Goal: Task Accomplishment & Management: Manage account settings

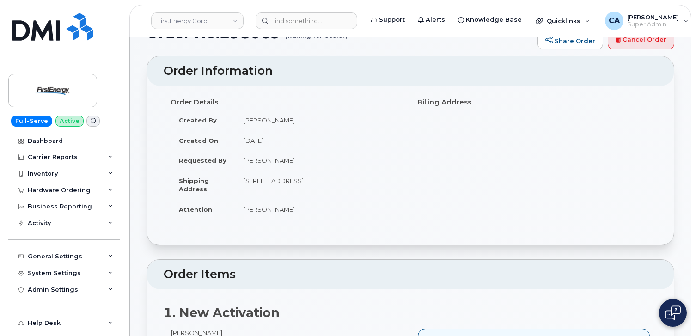
scroll to position [7, 0]
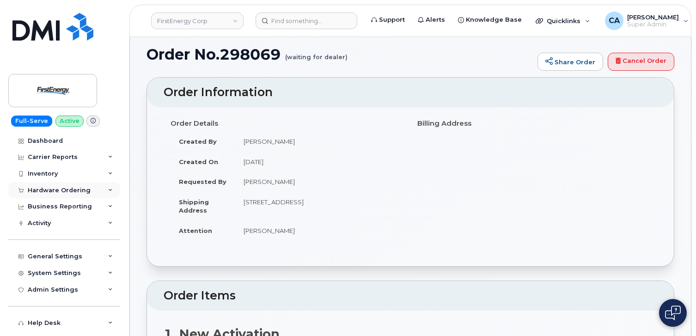
click at [40, 191] on div "Hardware Ordering" at bounding box center [59, 190] width 63 height 7
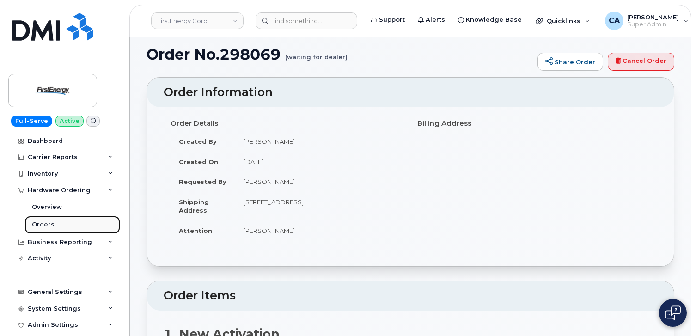
click at [38, 230] on link "Orders" at bounding box center [72, 225] width 96 height 18
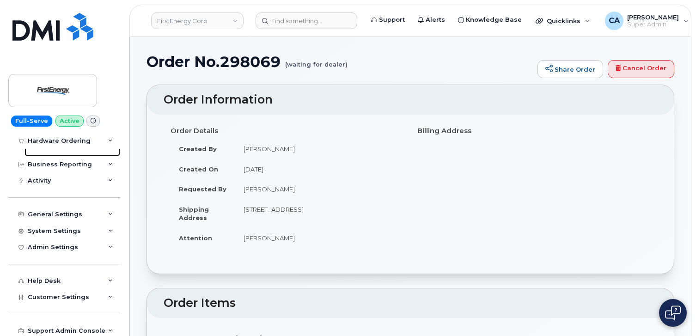
scroll to position [113, 0]
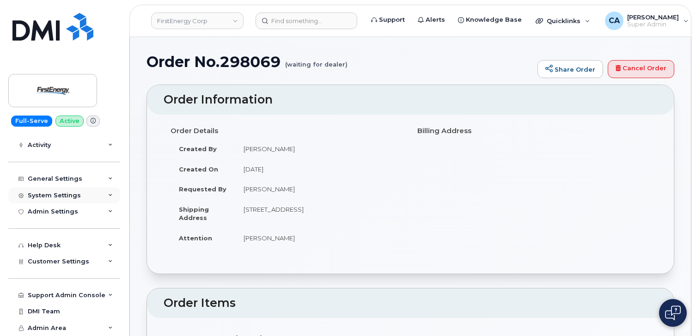
click at [50, 193] on div "System Settings" at bounding box center [54, 195] width 53 height 7
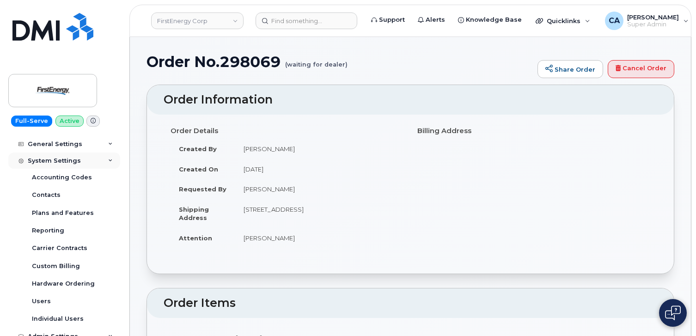
click at [53, 163] on div "System Settings" at bounding box center [54, 160] width 53 height 7
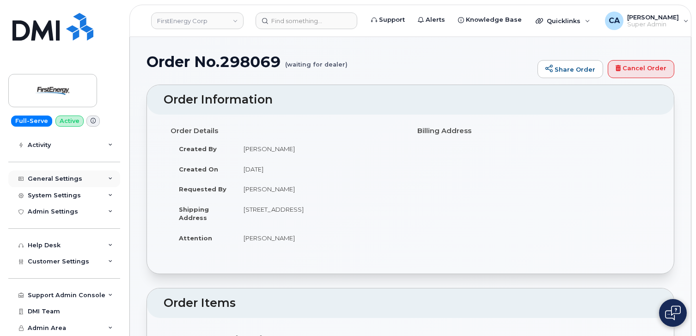
click at [49, 178] on div "General Settings" at bounding box center [55, 178] width 55 height 7
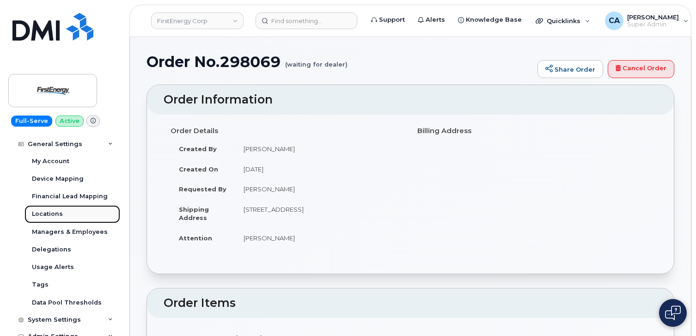
click at [44, 215] on div "Locations" at bounding box center [47, 214] width 31 height 8
drag, startPoint x: 307, startPoint y: 218, endPoint x: 242, endPoint y: 208, distance: 65.9
click at [242, 208] on td "348 Armory Rd CLARKSBURG WV 26301-9118 UNITED STATES" at bounding box center [319, 213] width 168 height 29
copy td "348 Armory Rd CLARKSBURG WV 26301-9118 UNITED STATES"
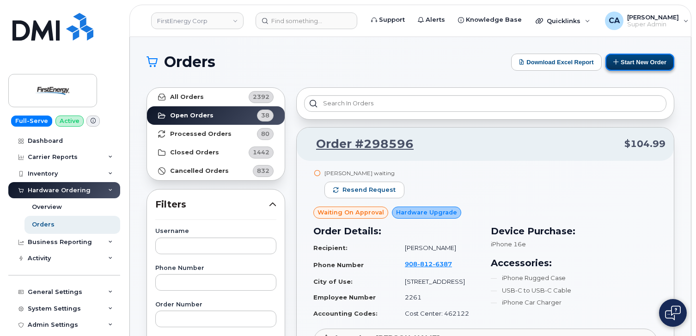
click at [626, 60] on button "Start New Order" at bounding box center [639, 62] width 69 height 17
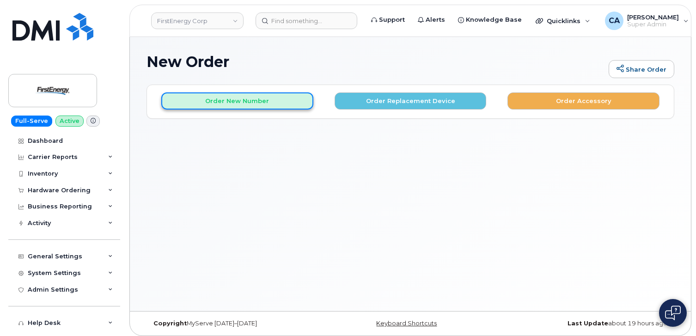
click at [277, 107] on button "Order New Number" at bounding box center [237, 100] width 152 height 17
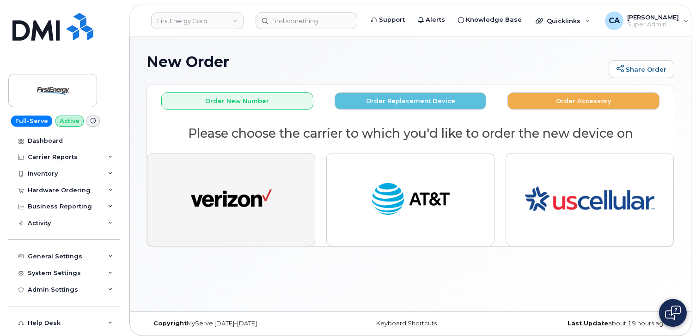
click at [269, 187] on img "button" at bounding box center [231, 200] width 81 height 42
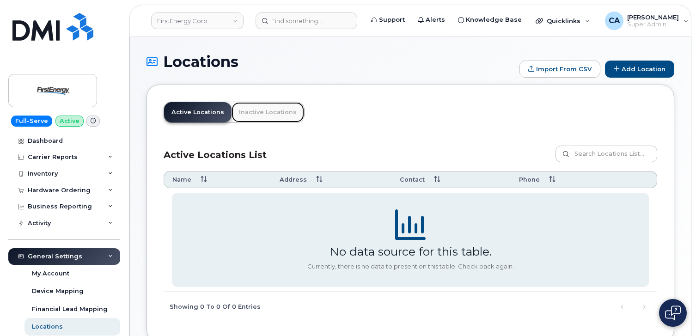
click at [271, 112] on link "Inactive Locations" at bounding box center [267, 112] width 73 height 20
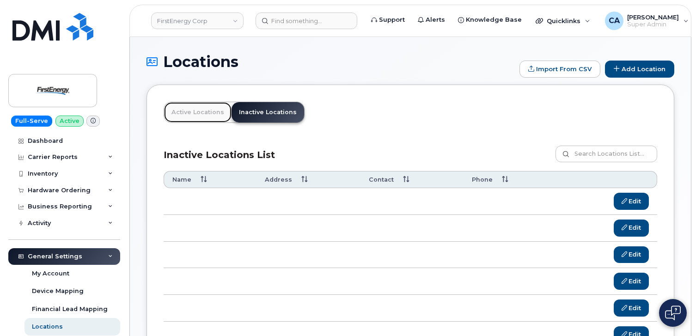
click at [198, 114] on link "Active Locations" at bounding box center [197, 112] width 67 height 20
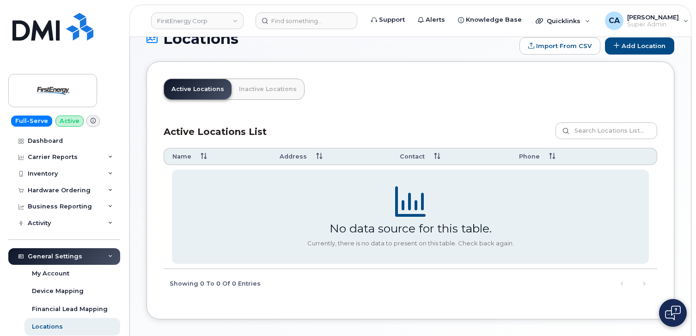
scroll to position [66, 0]
